Goal: Check status: Check status

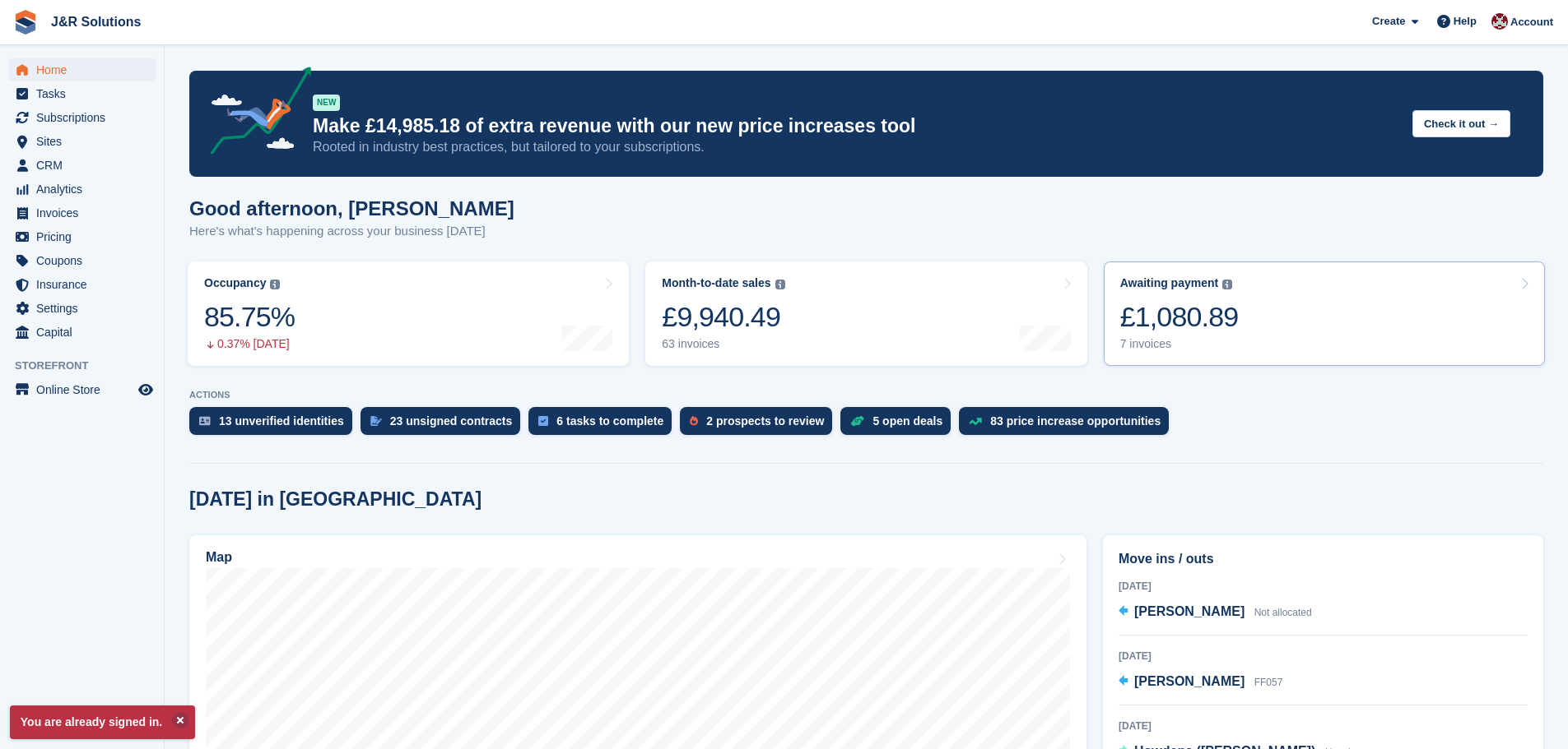
click at [1159, 344] on div "7 invoices" at bounding box center [1179, 344] width 118 height 14
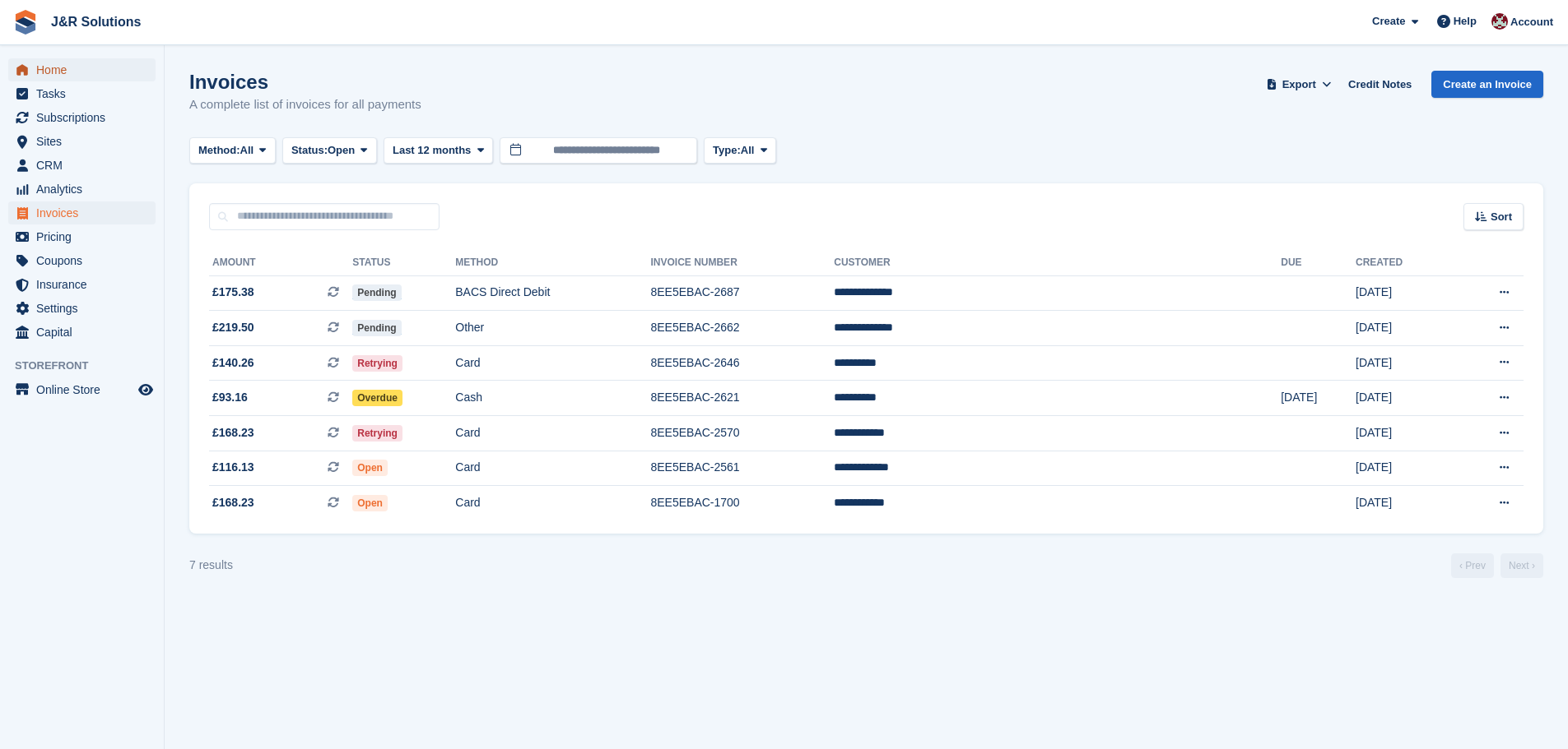
click at [61, 67] on span "Home" at bounding box center [85, 69] width 98 height 23
